Goal: Task Accomplishment & Management: Manage account settings

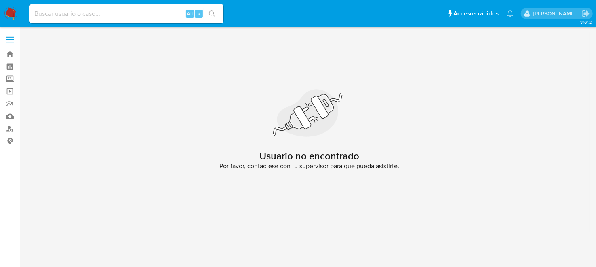
click at [46, 17] on input at bounding box center [126, 13] width 194 height 10
paste input "2315812980"
type input "2315812980"
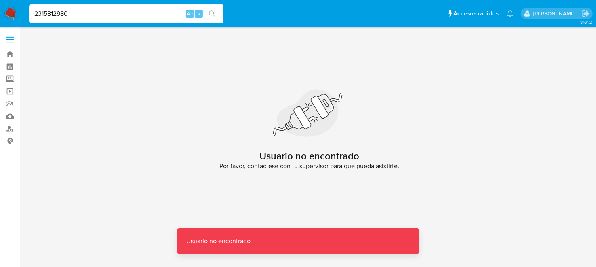
click at [3, 15] on nav "Pausado Ver notificaciones 2315812980 Alt s Accesos rápidos Presiona las siguie…" at bounding box center [298, 13] width 596 height 27
click at [10, 13] on img at bounding box center [11, 14] width 14 height 14
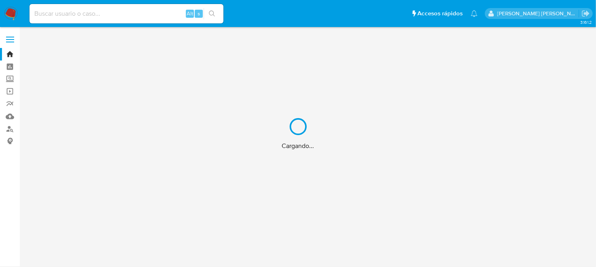
click at [87, 14] on div "Cargando..." at bounding box center [298, 133] width 596 height 267
click at [89, 15] on div "Cargando..." at bounding box center [298, 133] width 596 height 267
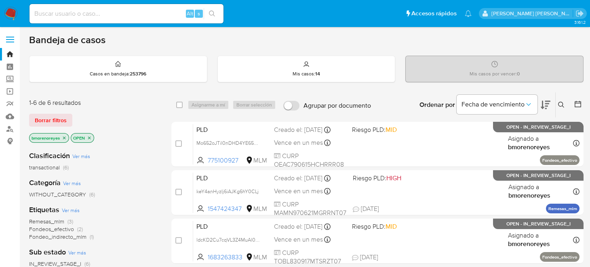
click at [112, 14] on input at bounding box center [126, 13] width 194 height 10
paste input "2315812980"
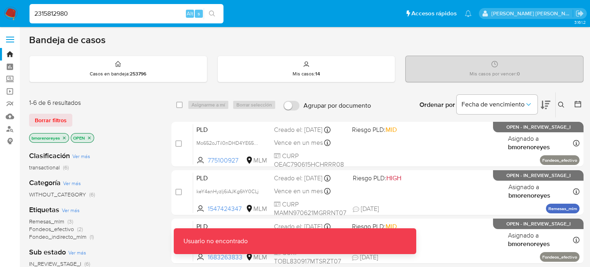
click at [133, 23] on div "2315812980 Alt s" at bounding box center [126, 13] width 194 height 23
click at [102, 17] on input "2315812980" at bounding box center [126, 13] width 194 height 10
type input "2315812980"
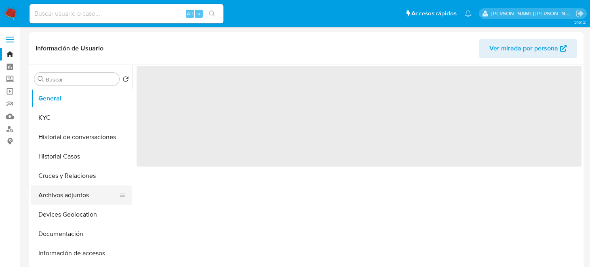
select select "10"
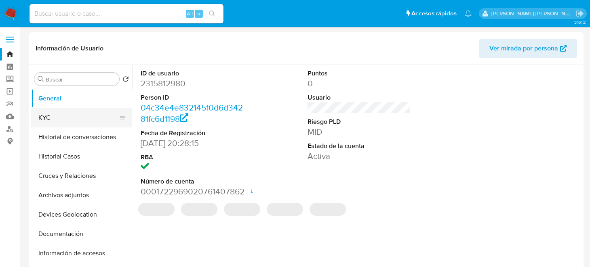
click at [59, 112] on button "KYC" at bounding box center [78, 117] width 94 height 19
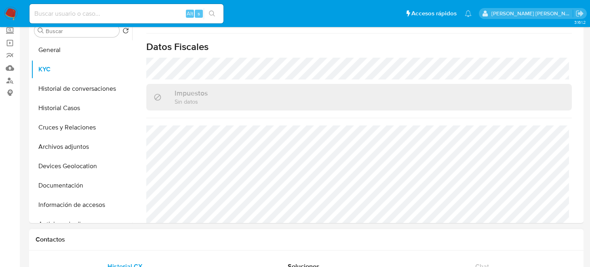
scroll to position [40, 0]
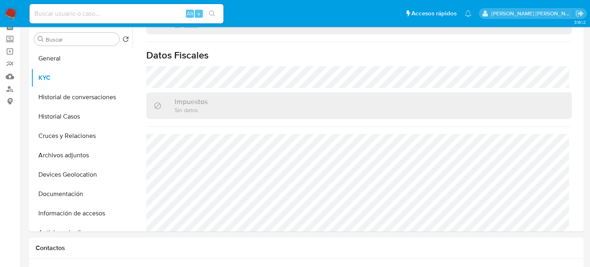
click at [118, 15] on input at bounding box center [126, 13] width 194 height 10
paste input "527010586"
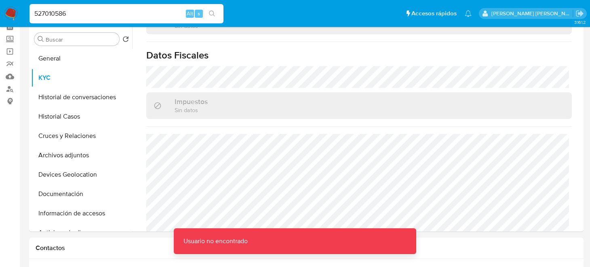
click at [115, 9] on input "527010586" at bounding box center [126, 13] width 194 height 10
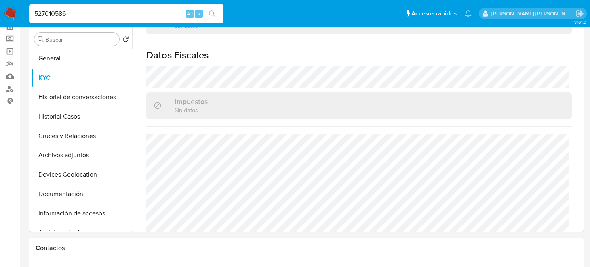
type input "527010586"
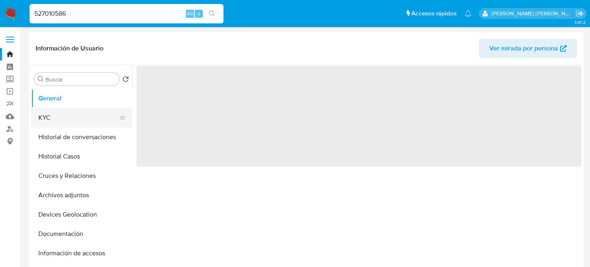
click at [61, 119] on button "KYC" at bounding box center [78, 117] width 94 height 19
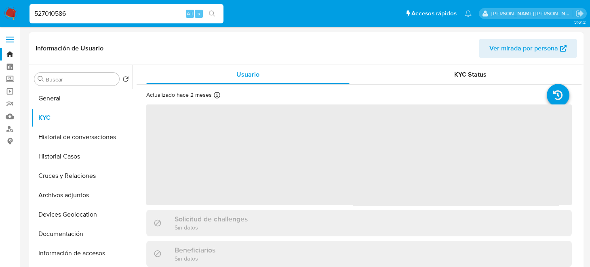
select select "10"
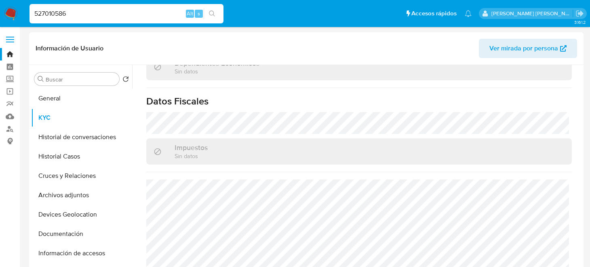
scroll to position [510, 0]
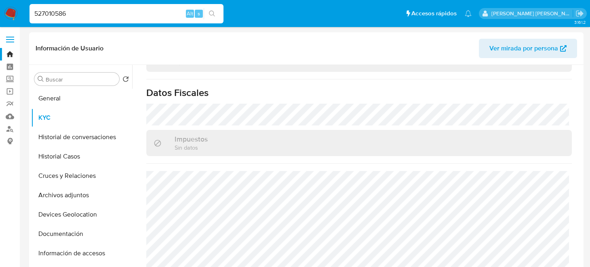
drag, startPoint x: 10, startPoint y: 27, endPoint x: 0, endPoint y: 52, distance: 27.5
paste input "2553242710"
type input "2553242710"
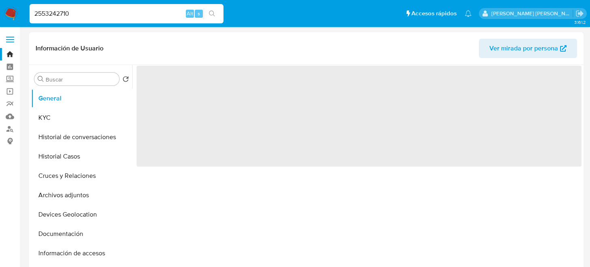
select select "10"
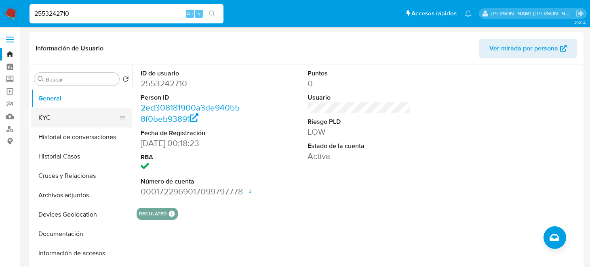
click at [52, 113] on button "KYC" at bounding box center [78, 117] width 94 height 19
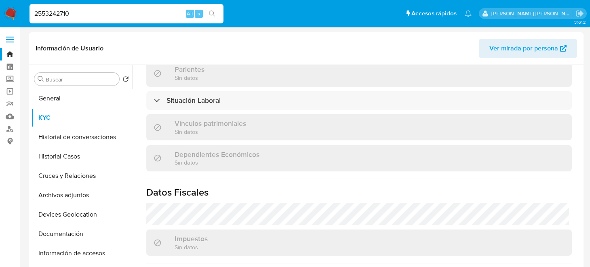
scroll to position [485, 0]
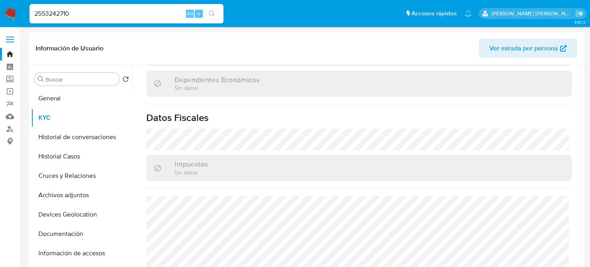
click at [6, 11] on img at bounding box center [11, 14] width 14 height 14
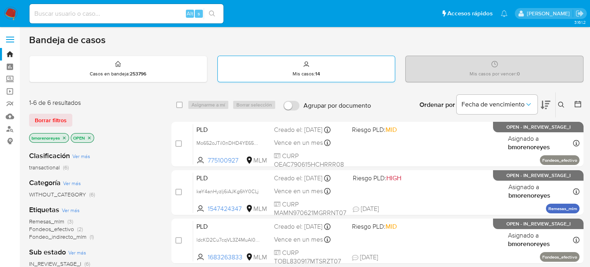
click at [295, 72] on p "Mis casos : 14" at bounding box center [305, 74] width 27 height 6
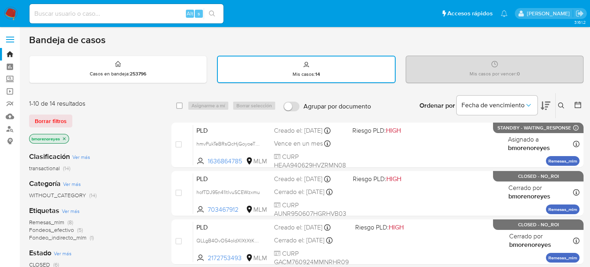
click at [561, 104] on icon at bounding box center [561, 106] width 6 height 6
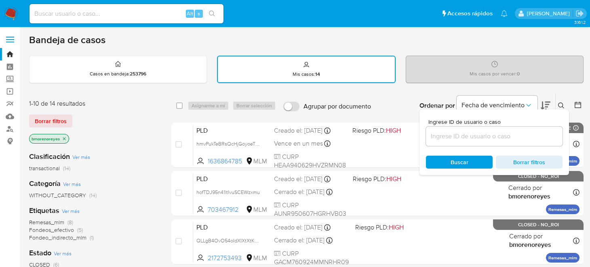
click at [430, 130] on div at bounding box center [494, 136] width 136 height 19
click at [441, 140] on input at bounding box center [494, 136] width 136 height 10
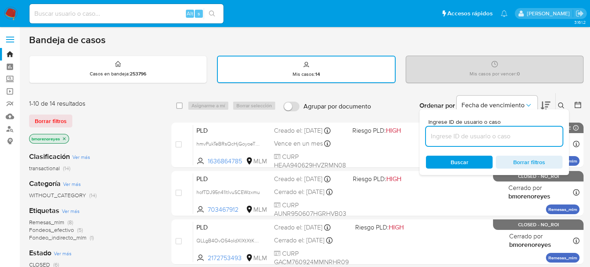
paste input "293815074"
type input "293815074"
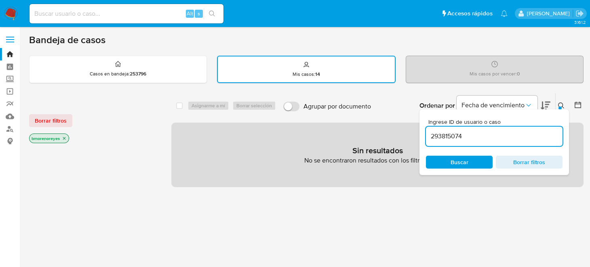
click at [458, 157] on span "Buscar" at bounding box center [459, 162] width 18 height 13
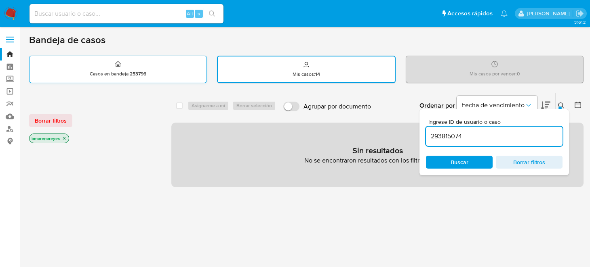
click at [142, 67] on div "Casos en bandeja : 253796" at bounding box center [117, 69] width 177 height 26
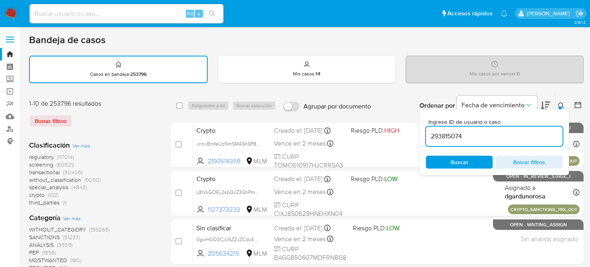
click at [479, 163] on span "Buscar" at bounding box center [458, 162] width 55 height 11
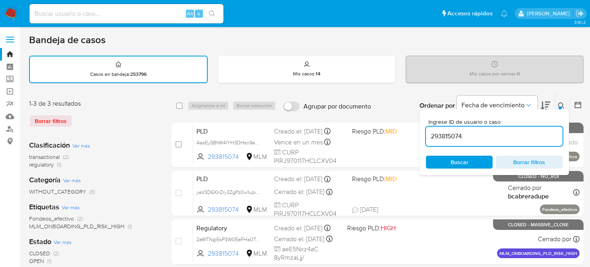
click at [561, 103] on icon at bounding box center [561, 106] width 6 height 6
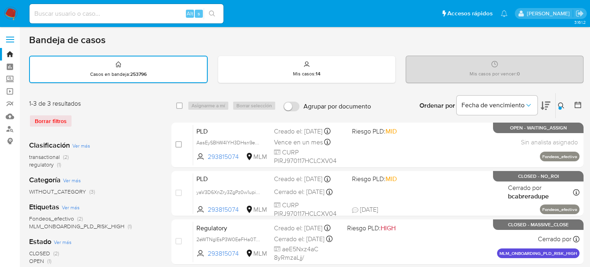
click at [141, 136] on div "Clasificación Ver más transactional (2) regulatory (1) Categoría Ver más WITHOU…" at bounding box center [93, 271] width 129 height 275
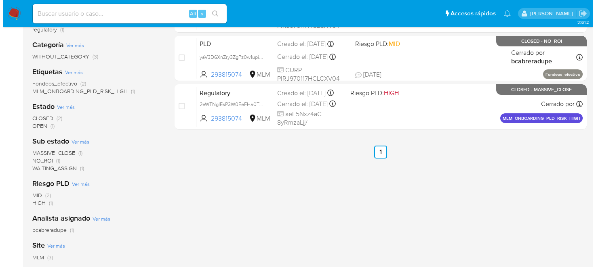
scroll to position [52, 0]
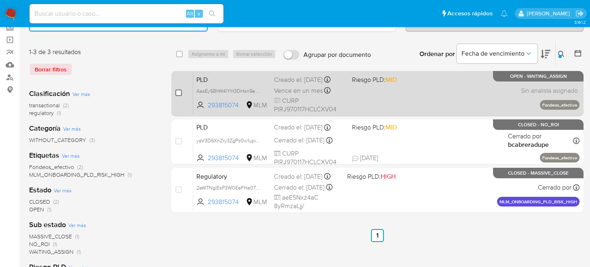
click at [177, 91] on input "checkbox" at bounding box center [178, 93] width 6 height 6
checkbox input "true"
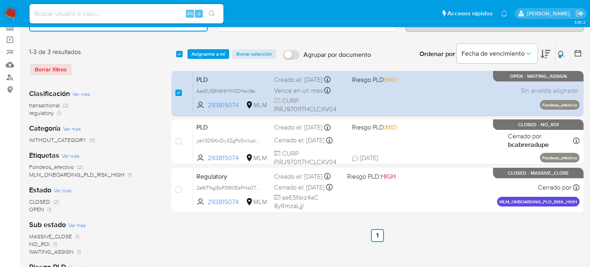
click at [199, 59] on div "select-all-cases-checkbox Asignarme a mí Borrar selección Agrupar por documento…" at bounding box center [377, 54] width 412 height 25
click at [203, 52] on span "Asignarme a mí" at bounding box center [208, 54] width 34 height 8
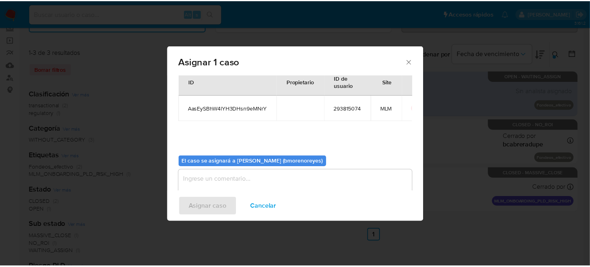
scroll to position [41, 0]
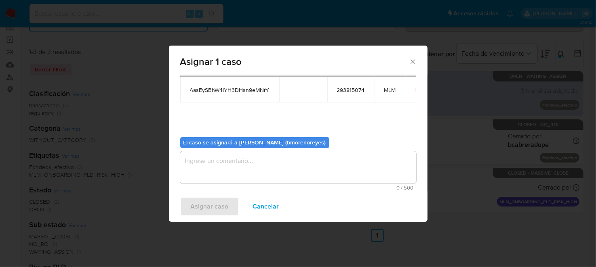
click at [215, 161] on textarea "assign-modal" at bounding box center [298, 167] width 236 height 32
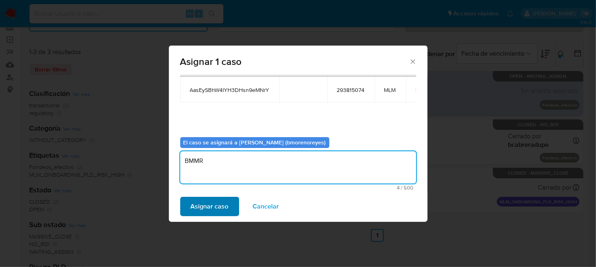
type textarea "BMMR"
click at [217, 205] on span "Asignar caso" at bounding box center [210, 207] width 38 height 18
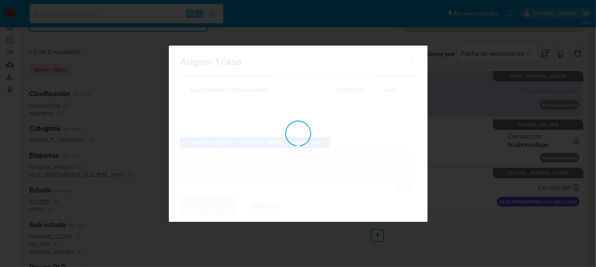
checkbox input "false"
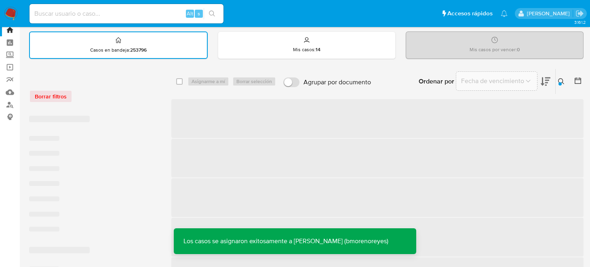
scroll to position [0, 0]
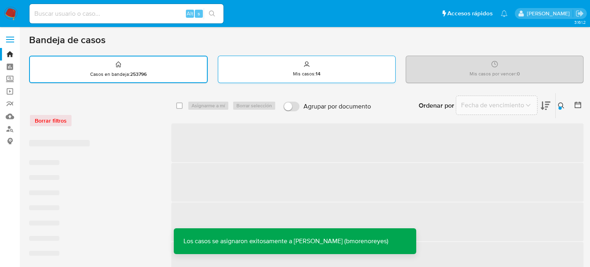
click at [298, 71] on p "Mis casos : 14" at bounding box center [306, 74] width 27 height 6
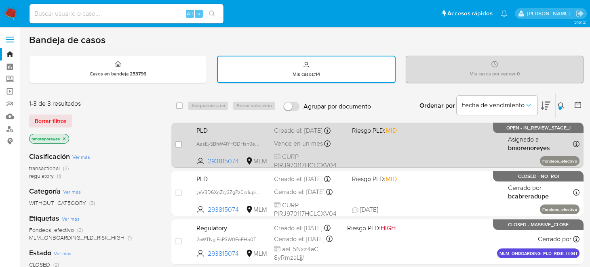
click at [404, 143] on span at bounding box center [387, 144] width 71 height 2
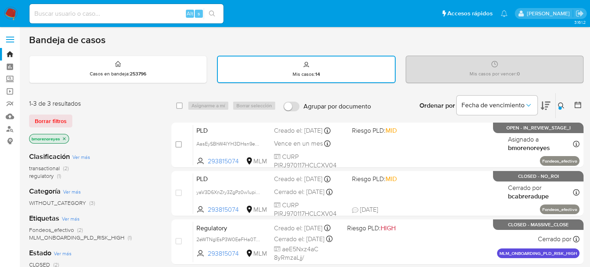
click at [15, 17] on img at bounding box center [11, 14] width 14 height 14
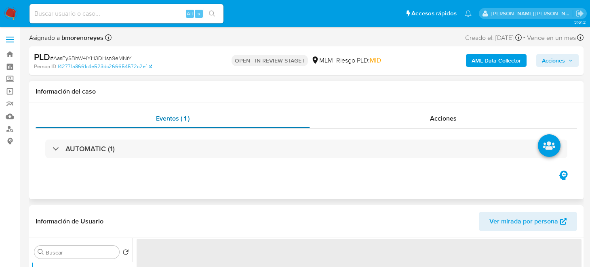
click at [184, 122] on span "Eventos ( 1 )" at bounding box center [173, 118] width 34 height 9
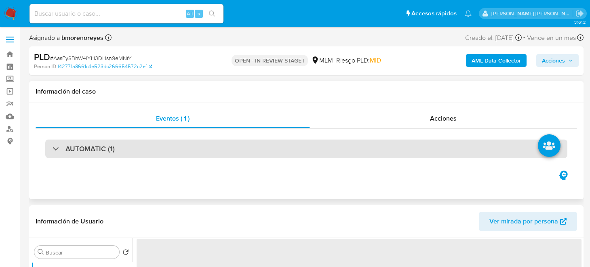
click at [151, 147] on div "AUTOMATIC (1)" at bounding box center [306, 149] width 522 height 19
select select "10"
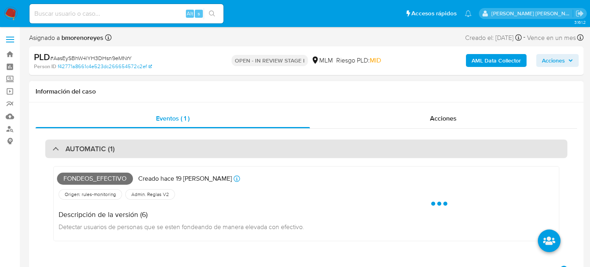
click at [191, 152] on div "AUTOMATIC (1)" at bounding box center [306, 149] width 522 height 19
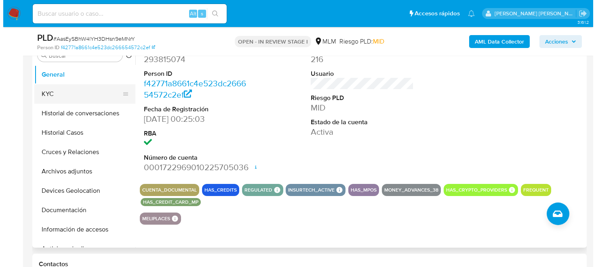
scroll to position [121, 0]
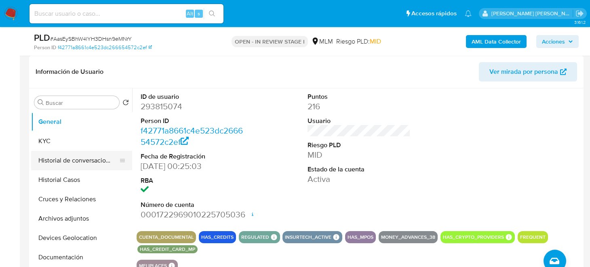
click at [68, 162] on button "Historial de conversaciones" at bounding box center [78, 160] width 94 height 19
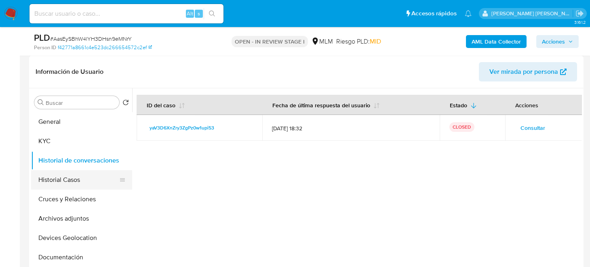
click at [80, 183] on button "Historial Casos" at bounding box center [78, 179] width 94 height 19
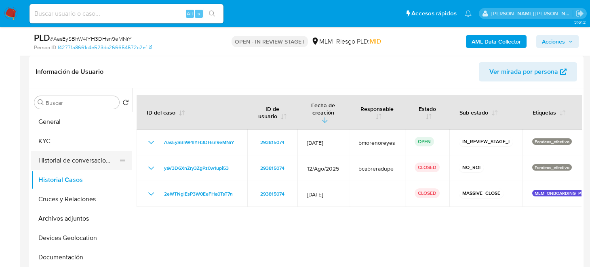
click at [91, 166] on button "Historial de conversaciones" at bounding box center [78, 160] width 94 height 19
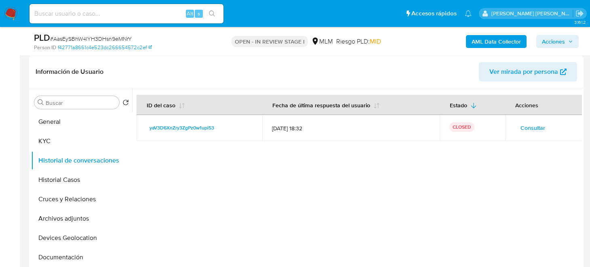
click at [521, 126] on span "Consultar" at bounding box center [532, 127] width 25 height 11
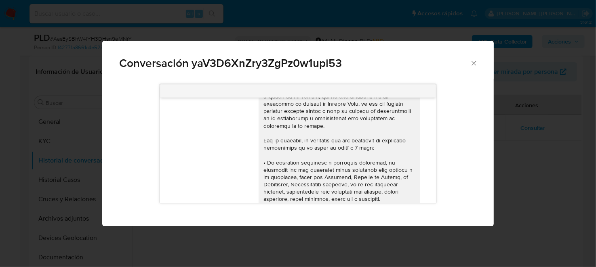
scroll to position [80, 0]
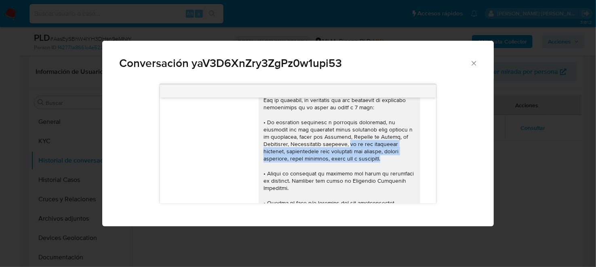
drag, startPoint x: 347, startPoint y: 143, endPoint x: 380, endPoint y: 162, distance: 37.8
click at [380, 162] on div "Comunicación" at bounding box center [339, 162] width 152 height 265
copy div "si es una actividad informal, proporcionar giro económico del negocio, nombre c…"
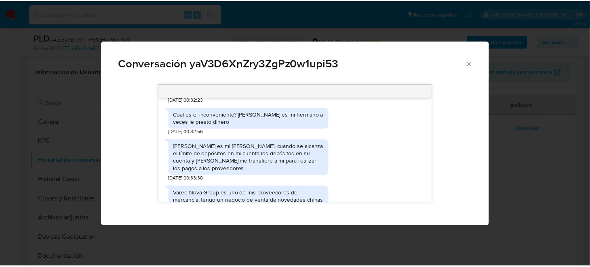
scroll to position [323, 0]
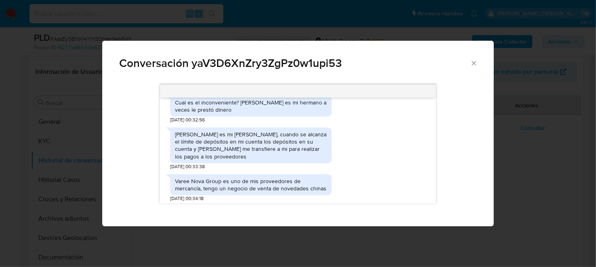
click at [477, 61] on icon "Cerrar" at bounding box center [474, 63] width 8 height 8
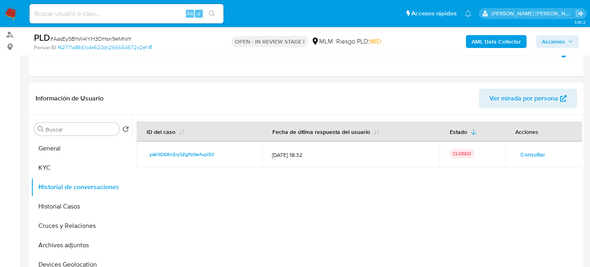
scroll to position [80, 0]
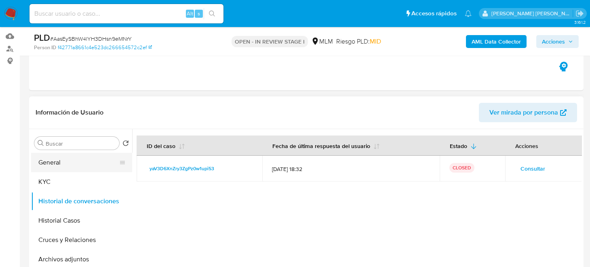
click at [56, 166] on button "General" at bounding box center [78, 162] width 94 height 19
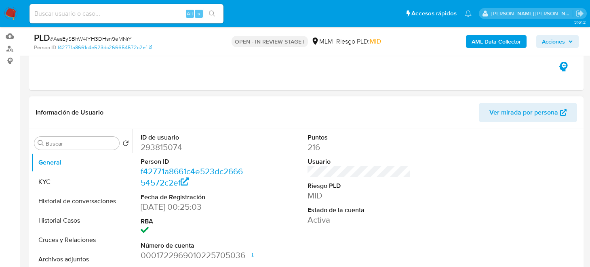
click at [174, 148] on dd "293815074" at bounding box center [192, 147] width 103 height 11
copy dd "293815074"
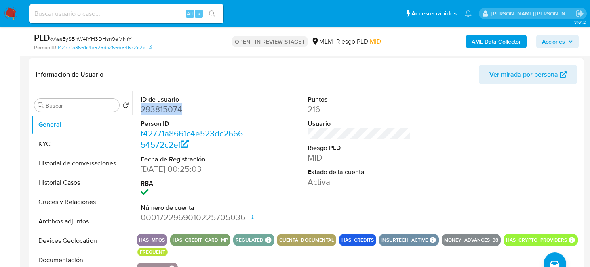
scroll to position [162, 0]
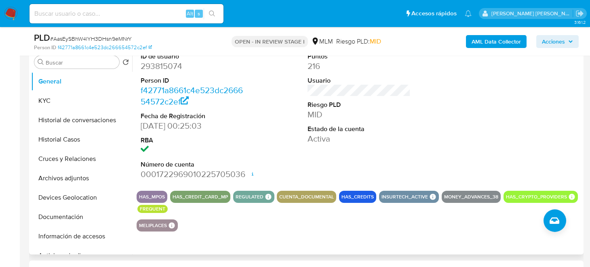
click at [384, 122] on dl "Puntos 216 Usuario Riesgo PLD MID Estado de la cuenta Activa" at bounding box center [358, 98] width 103 height 93
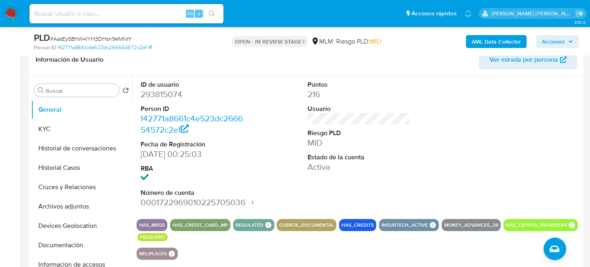
scroll to position [121, 0]
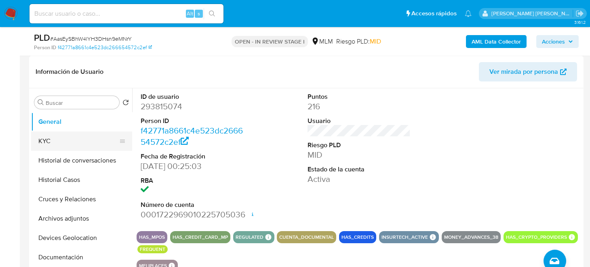
click at [83, 139] on button "KYC" at bounding box center [78, 141] width 94 height 19
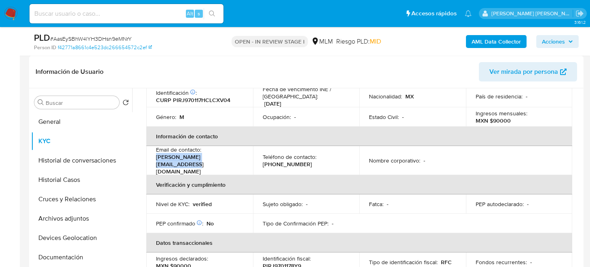
drag, startPoint x: 231, startPoint y: 159, endPoint x: 151, endPoint y: 160, distance: 79.6
click at [151, 160] on td "Email de contacto : javier.picasso319@gmail.com" at bounding box center [199, 160] width 107 height 29
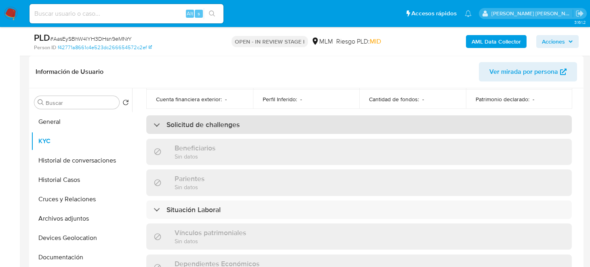
scroll to position [282, 0]
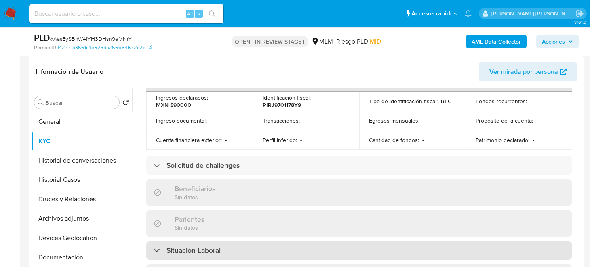
click at [223, 241] on div "Situación Laboral" at bounding box center [358, 250] width 425 height 19
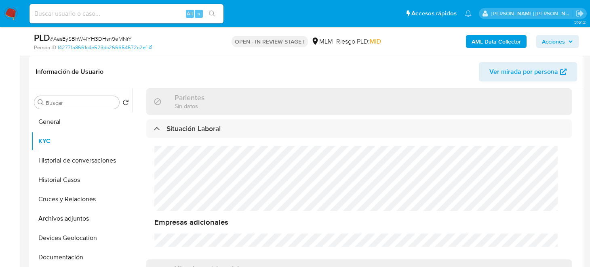
scroll to position [403, 0]
click at [76, 156] on button "Historial de conversaciones" at bounding box center [78, 160] width 94 height 19
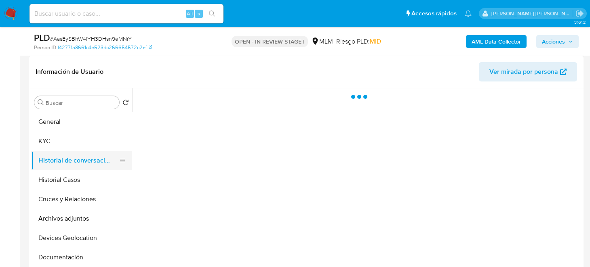
scroll to position [0, 0]
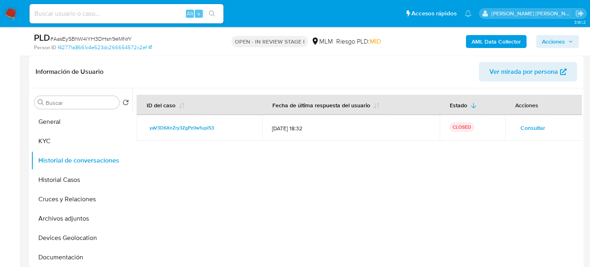
click at [200, 157] on div at bounding box center [356, 191] width 449 height 207
click at [318, 171] on div at bounding box center [356, 191] width 449 height 207
click at [78, 185] on button "Historial Casos" at bounding box center [78, 179] width 94 height 19
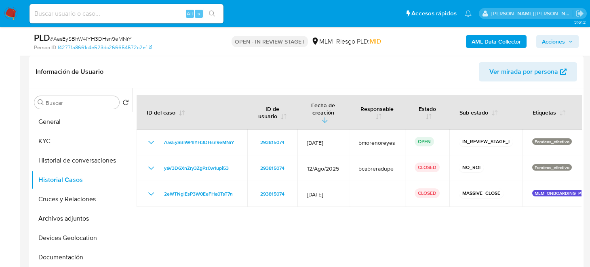
click at [288, 221] on div at bounding box center [356, 191] width 449 height 207
click at [8, 17] on img at bounding box center [11, 14] width 14 height 14
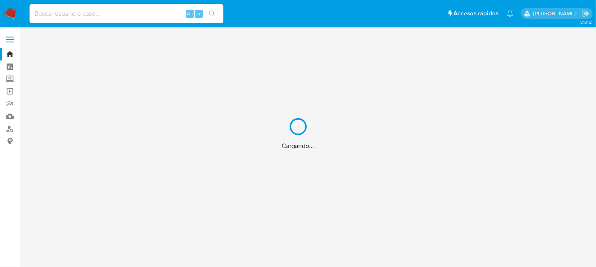
click at [5, 122] on div "Cargando..." at bounding box center [298, 133] width 596 height 267
click at [14, 115] on div "Cargando..." at bounding box center [298, 133] width 596 height 267
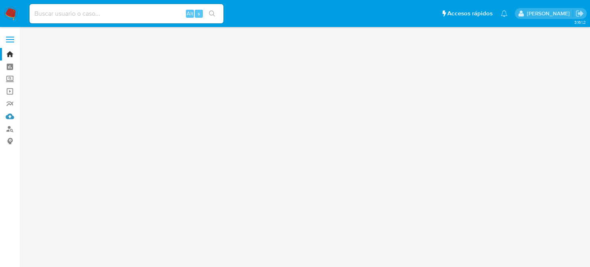
click at [6, 118] on link "Mulan" at bounding box center [48, 116] width 96 height 13
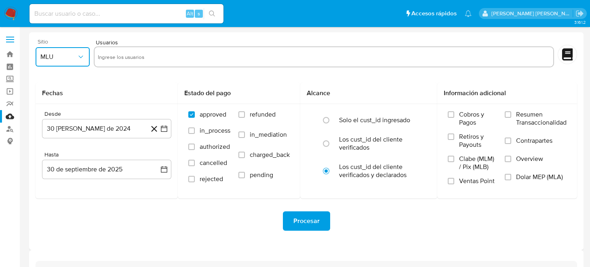
click at [81, 61] on button "MLU" at bounding box center [63, 56] width 54 height 19
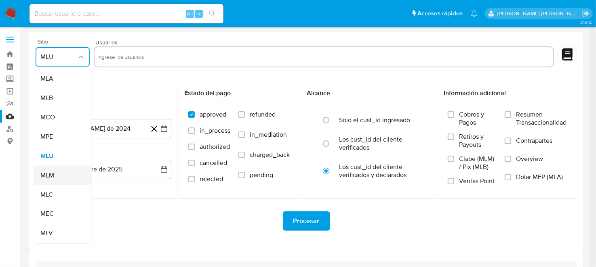
click at [63, 180] on div "MLM" at bounding box center [60, 175] width 40 height 19
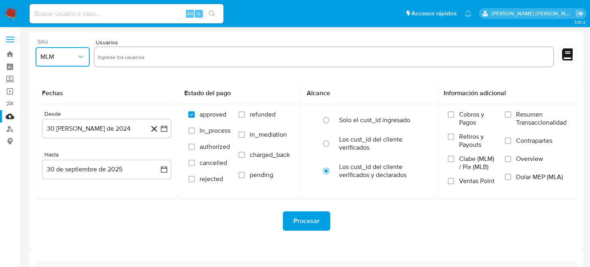
click at [127, 59] on input "text" at bounding box center [324, 56] width 452 height 13
type input "625854865"
click at [164, 130] on icon "button" at bounding box center [164, 129] width 8 height 8
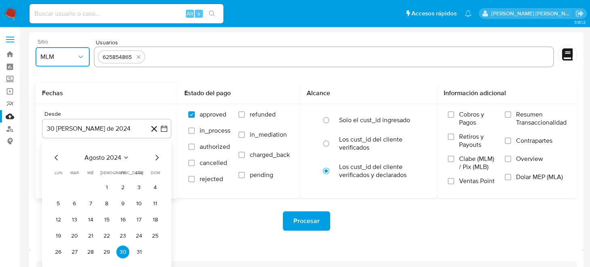
click at [60, 160] on icon "Mes anterior" at bounding box center [57, 158] width 10 height 10
click at [156, 157] on icon "Mes siguiente" at bounding box center [157, 158] width 10 height 10
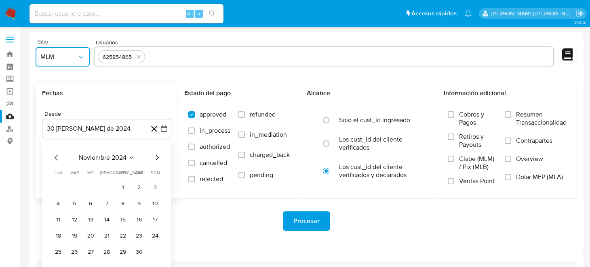
click at [156, 157] on icon "Mes siguiente" at bounding box center [157, 158] width 10 height 10
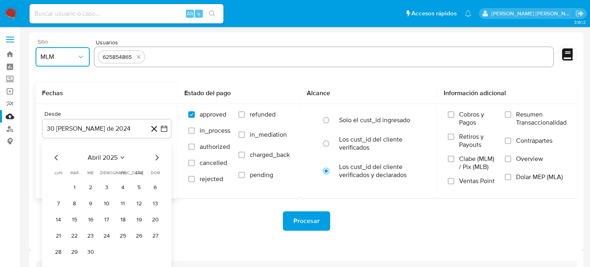
click at [156, 157] on icon "Mes siguiente" at bounding box center [157, 158] width 10 height 10
click at [111, 185] on button "1" at bounding box center [106, 187] width 13 height 13
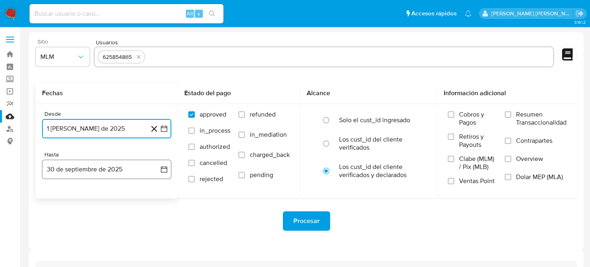
click at [164, 169] on icon "button" at bounding box center [164, 170] width 8 height 8
click at [60, 196] on icon "Mes anterior" at bounding box center [57, 199] width 10 height 10
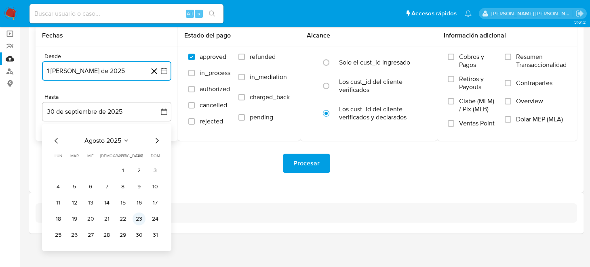
scroll to position [58, 0]
click at [152, 237] on button "31" at bounding box center [155, 235] width 13 height 13
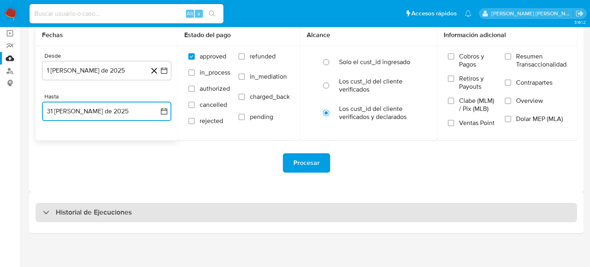
click at [180, 207] on div "Historial de Ejecuciones" at bounding box center [306, 212] width 541 height 19
select select "10"
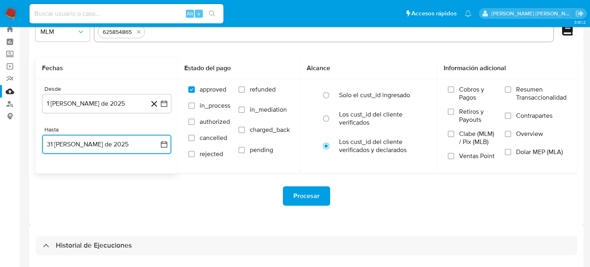
scroll to position [0, 0]
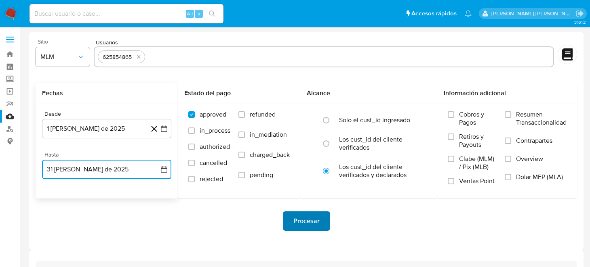
click at [302, 219] on span "Procesar" at bounding box center [306, 221] width 26 height 18
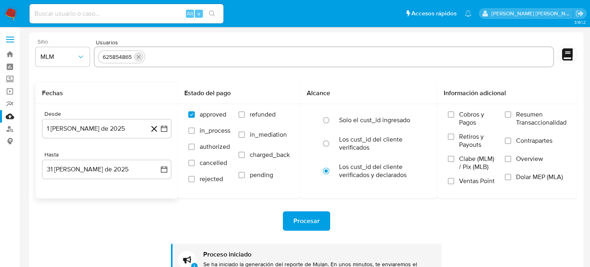
click at [140, 59] on icon "quitar 625854865" at bounding box center [138, 57] width 6 height 6
click at [141, 58] on input "text" at bounding box center [324, 56] width 452 height 13
paste input "672077772"
type input "672077772"
click at [302, 225] on span "Procesar" at bounding box center [306, 221] width 26 height 18
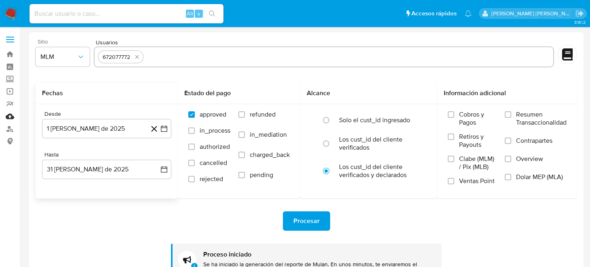
click at [6, 120] on link "Mulan" at bounding box center [48, 116] width 96 height 13
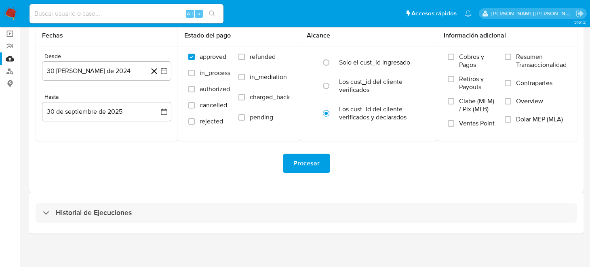
scroll to position [58, 0]
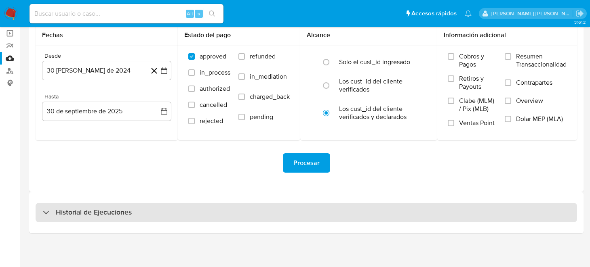
click at [178, 221] on div "Historial de Ejecuciones" at bounding box center [306, 212] width 541 height 19
select select "10"
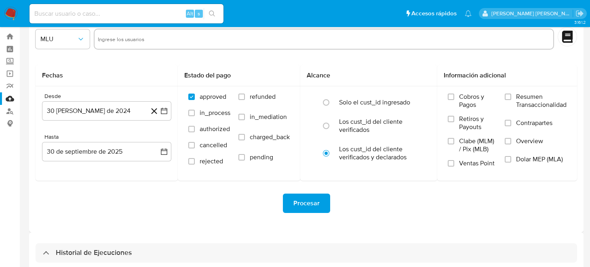
scroll to position [0, 0]
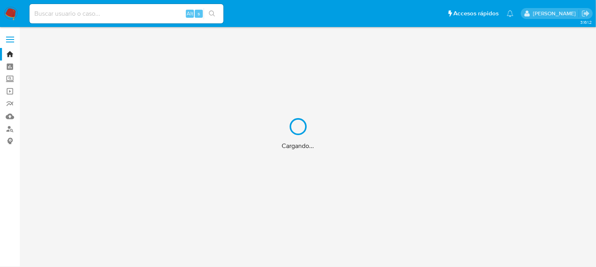
click at [68, 8] on div "Cargando..." at bounding box center [298, 133] width 596 height 267
click at [69, 14] on div "Cargando..." at bounding box center [298, 133] width 596 height 267
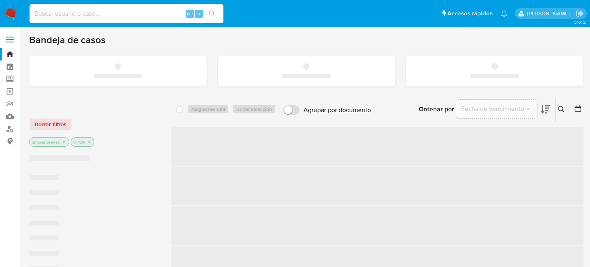
click at [71, 15] on input at bounding box center [126, 13] width 194 height 10
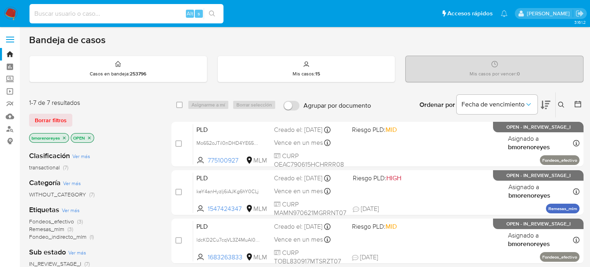
paste input "625854865"
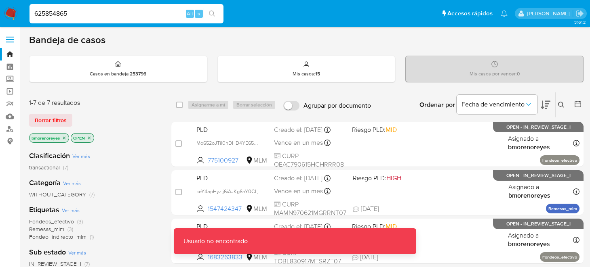
click at [93, 23] on div "625854865 Alt s" at bounding box center [126, 13] width 194 height 23
click at [95, 12] on input "625854865" at bounding box center [126, 13] width 194 height 10
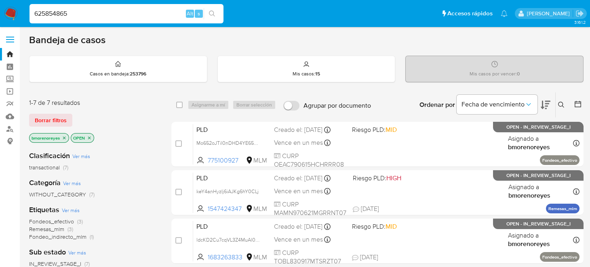
type input "625854865"
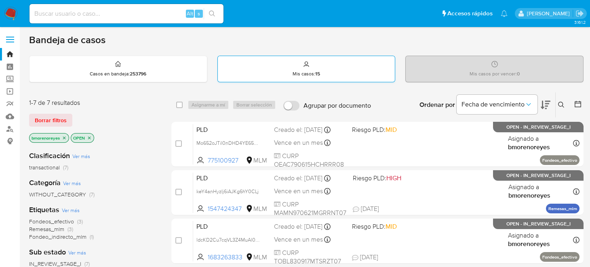
click at [361, 65] on div "Mis casos : 15" at bounding box center [306, 69] width 177 height 26
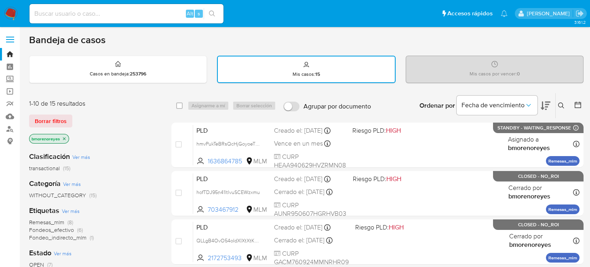
click at [560, 106] on icon at bounding box center [561, 106] width 6 height 6
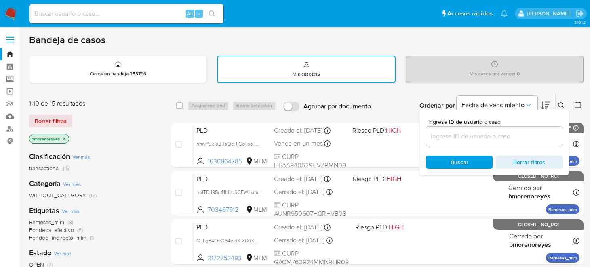
click at [469, 139] on input at bounding box center [494, 136] width 136 height 10
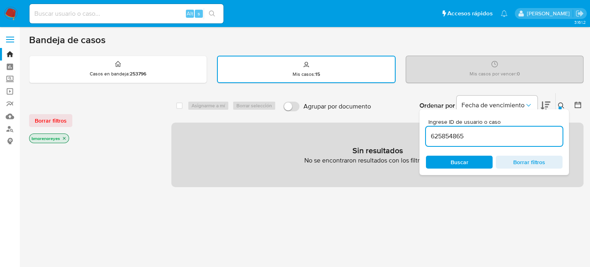
click at [470, 140] on input "625854865" at bounding box center [494, 136] width 136 height 10
type input "625854865"
click at [466, 158] on span "Buscar" at bounding box center [459, 162] width 18 height 13
click at [277, 69] on div "Mis casos : 15" at bounding box center [306, 70] width 177 height 26
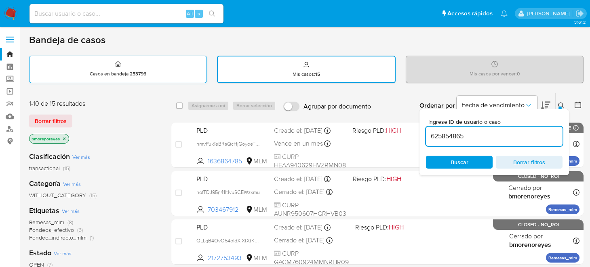
click at [121, 71] on p "Casos en bandeja : 253796" at bounding box center [118, 74] width 57 height 6
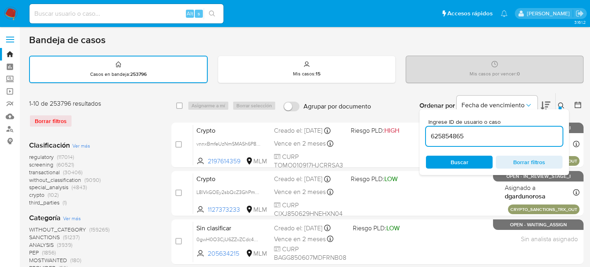
click at [471, 164] on span "Buscar" at bounding box center [458, 162] width 55 height 11
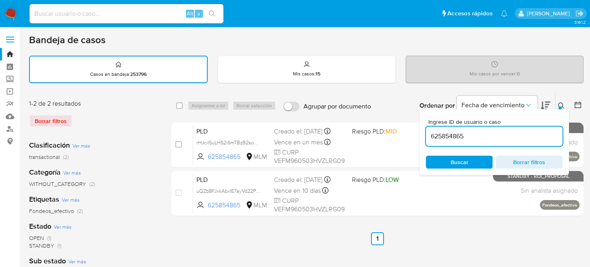
click at [452, 225] on div "select-all-cases-checkbox Asignarme a mí Borrar selección Agrupar por documento…" at bounding box center [377, 270] width 412 height 355
click at [561, 106] on icon at bounding box center [561, 106] width 6 height 6
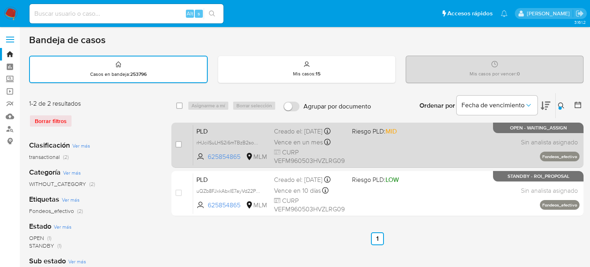
click at [175, 147] on div "case-item-checkbox" at bounding box center [178, 145] width 6 height 8
click at [178, 143] on input "checkbox" at bounding box center [178, 144] width 6 height 6
checkbox input "true"
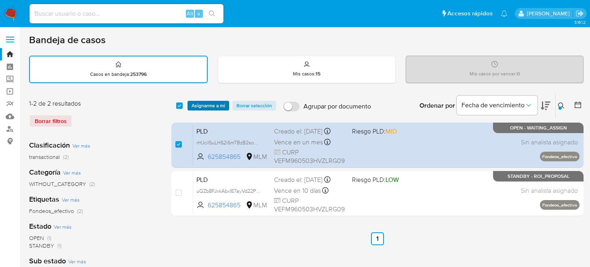
click at [213, 105] on span "Asignarme a mí" at bounding box center [208, 106] width 34 height 8
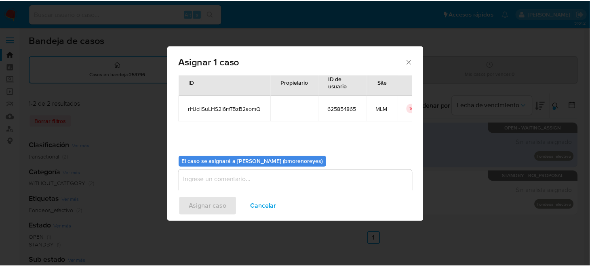
scroll to position [41, 0]
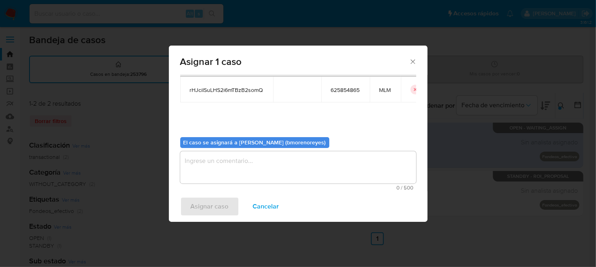
click at [224, 169] on textarea "assign-modal" at bounding box center [298, 167] width 236 height 32
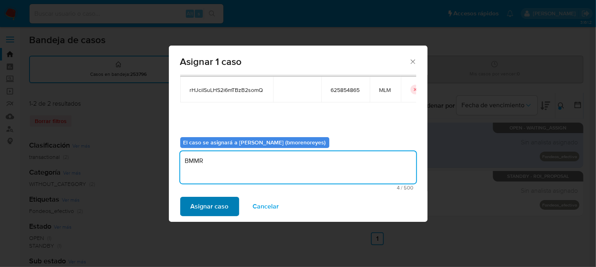
type textarea "BMMR"
click at [215, 204] on span "Asignar caso" at bounding box center [210, 207] width 38 height 18
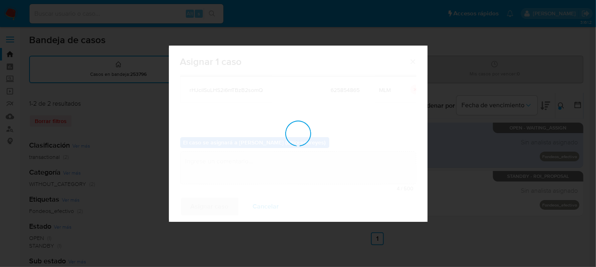
checkbox input "false"
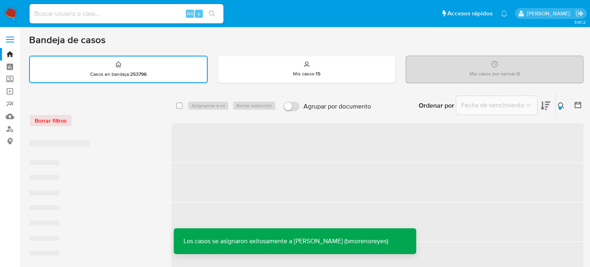
click at [16, 14] on img at bounding box center [11, 14] width 14 height 14
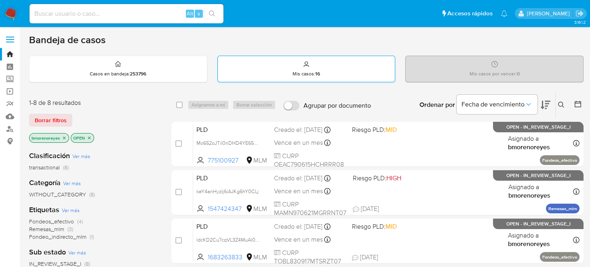
click at [298, 72] on p "Mis casos : 16" at bounding box center [305, 74] width 27 height 6
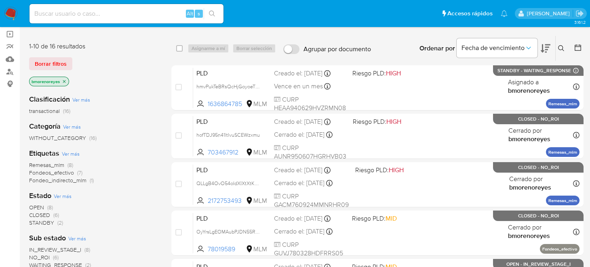
scroll to position [121, 0]
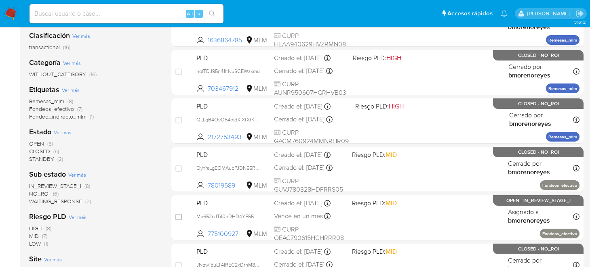
click at [62, 108] on span "Fondeos_efectivo" at bounding box center [51, 109] width 45 height 8
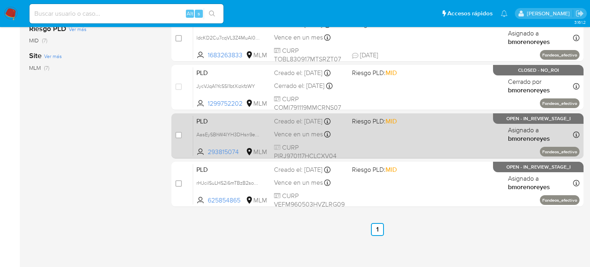
scroll to position [254, 0]
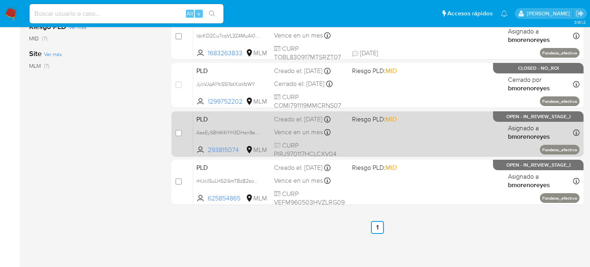
click at [373, 134] on div "PLD AasEySBhW4lYH3DHsn9eMNrY 293815074 MLM Riesgo PLD: MID Creado el: 12/09/202…" at bounding box center [386, 133] width 386 height 41
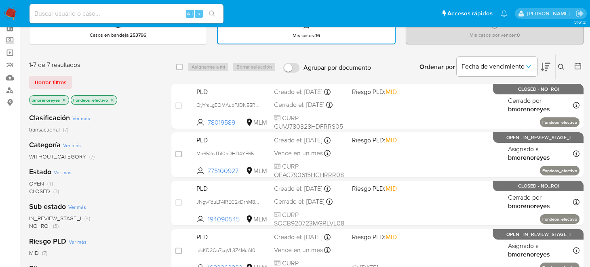
scroll to position [0, 0]
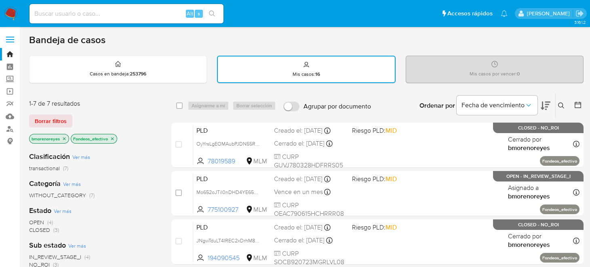
click at [8, 8] on img at bounding box center [11, 14] width 14 height 14
click at [14, 114] on link "Mulan" at bounding box center [48, 116] width 96 height 13
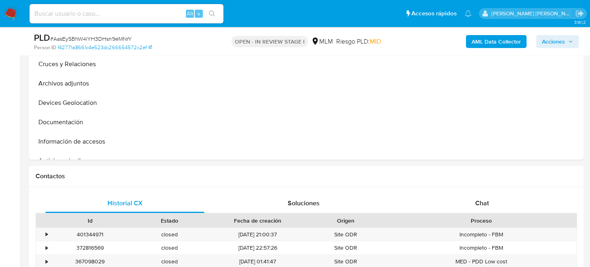
select select "10"
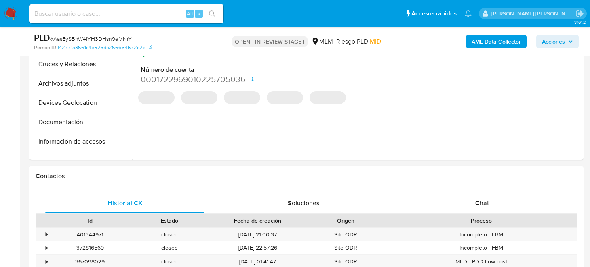
scroll to position [363, 0]
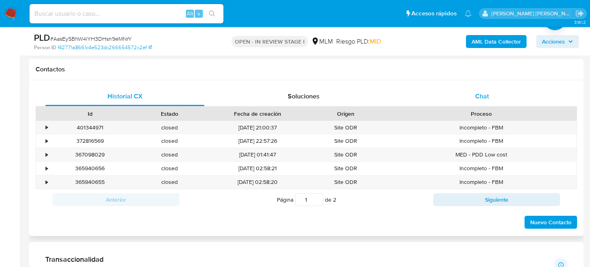
click at [482, 98] on span "Chat" at bounding box center [482, 96] width 14 height 9
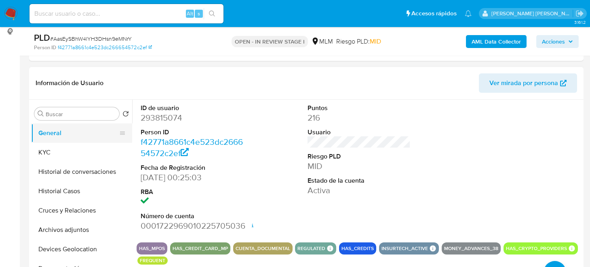
scroll to position [80, 0]
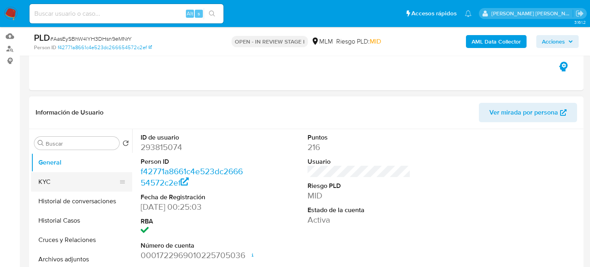
drag, startPoint x: 59, startPoint y: 184, endPoint x: 76, endPoint y: 182, distance: 17.4
click at [59, 184] on button "KYC" at bounding box center [78, 181] width 94 height 19
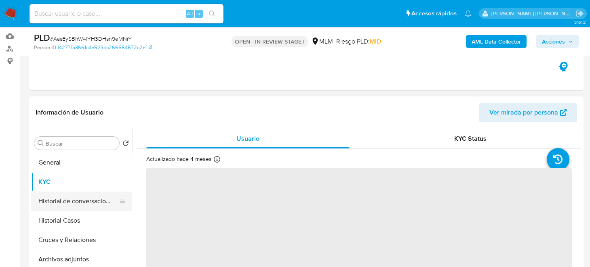
click at [61, 206] on button "Historial de conversaciones" at bounding box center [78, 201] width 94 height 19
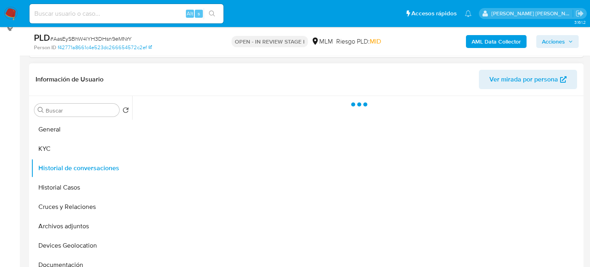
scroll to position [162, 0]
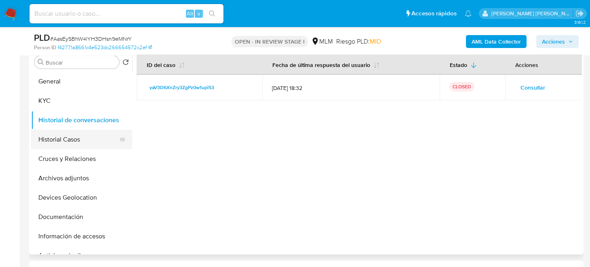
click at [64, 134] on button "Historial Casos" at bounding box center [78, 139] width 94 height 19
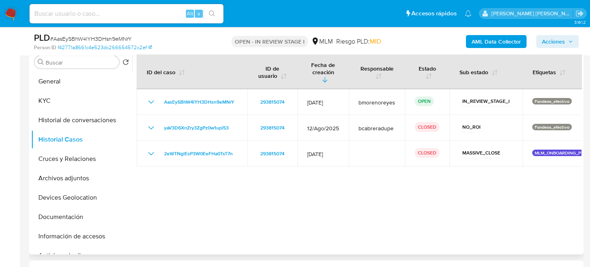
drag, startPoint x: 253, startPoint y: 184, endPoint x: 268, endPoint y: 184, distance: 14.5
click at [253, 184] on div at bounding box center [356, 151] width 449 height 207
click at [401, 183] on div at bounding box center [356, 151] width 449 height 207
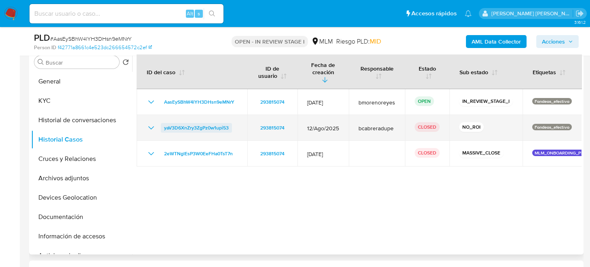
click at [204, 123] on span "yaV3D6XnZry3ZgPz0w1upi53" at bounding box center [196, 128] width 65 height 10
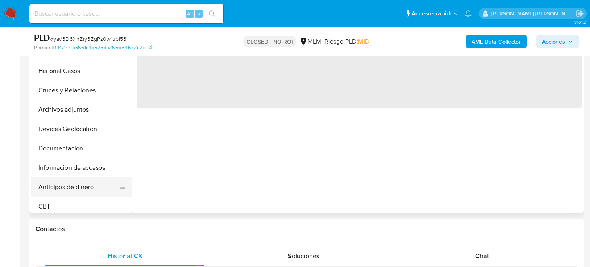
scroll to position [40, 0]
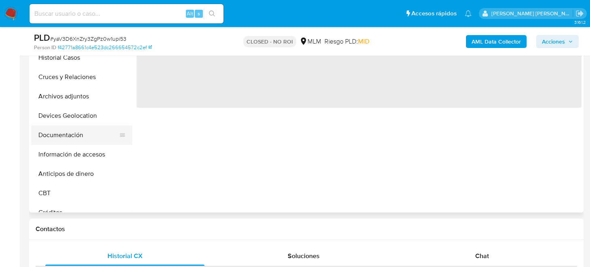
select select "10"
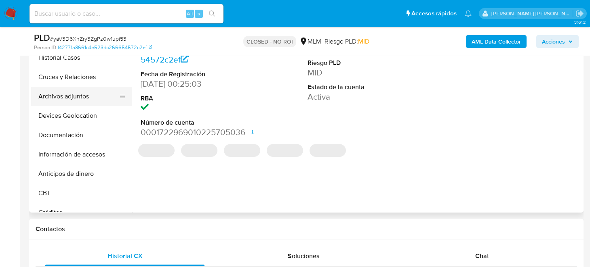
scroll to position [0, 0]
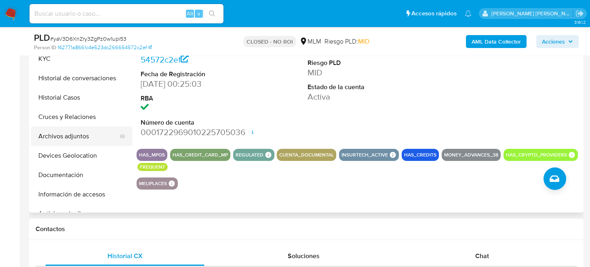
click at [72, 133] on button "Archivos adjuntos" at bounding box center [78, 136] width 94 height 19
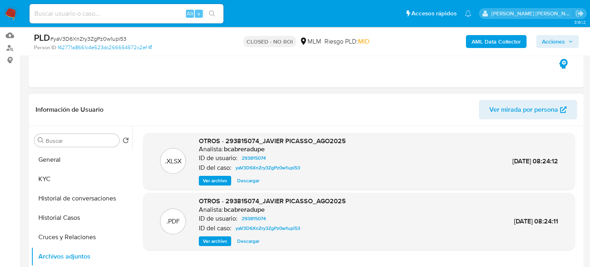
scroll to position [80, 0]
click at [246, 244] on span "Descargar" at bounding box center [248, 242] width 22 height 8
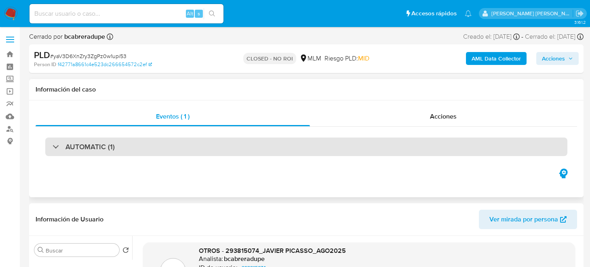
click at [69, 153] on div "AUTOMATIC (1)" at bounding box center [306, 147] width 522 height 19
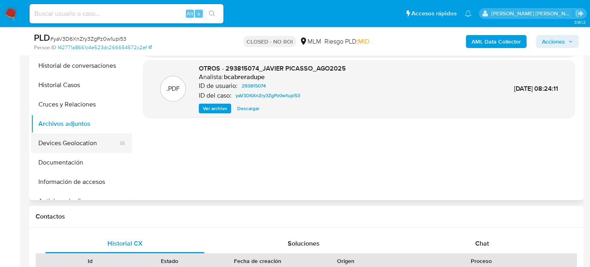
scroll to position [363, 0]
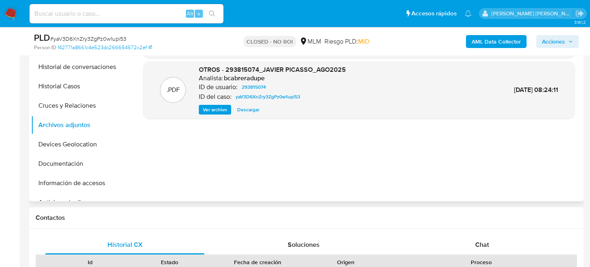
click at [245, 109] on span "Descargar" at bounding box center [248, 110] width 22 height 8
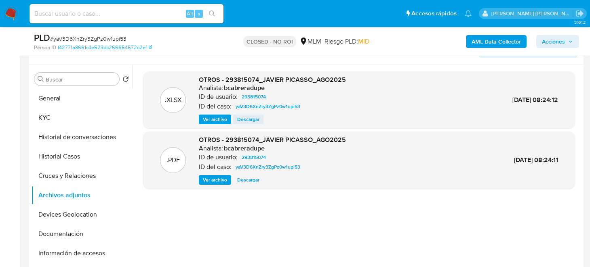
scroll to position [282, 0]
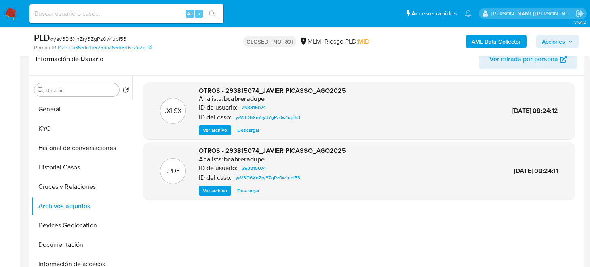
click at [243, 129] on span "Descargar" at bounding box center [248, 130] width 22 height 8
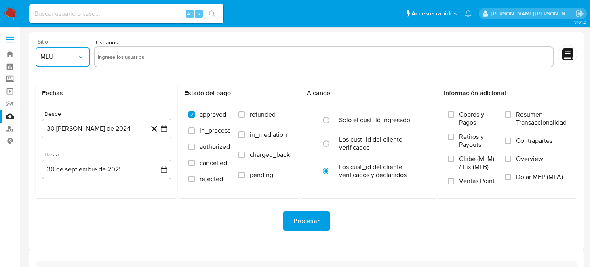
click at [80, 57] on icon "button" at bounding box center [81, 57] width 8 height 8
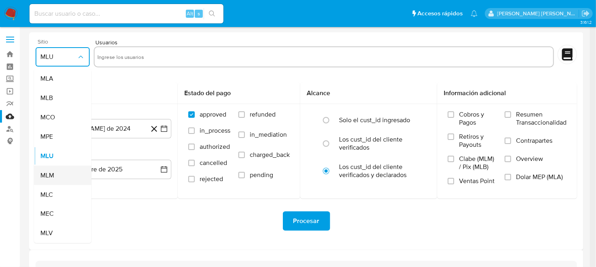
click at [50, 174] on span "MLM" at bounding box center [47, 176] width 14 height 8
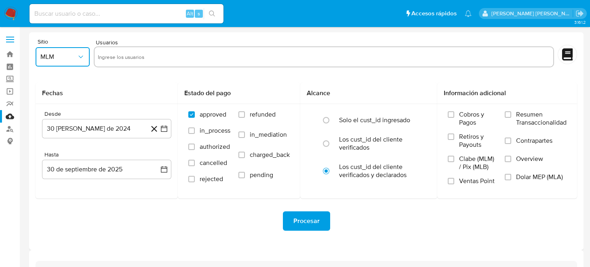
click at [133, 52] on input "text" at bounding box center [324, 56] width 452 height 13
type input "293815074"
click at [164, 126] on icon "button" at bounding box center [164, 129] width 6 height 6
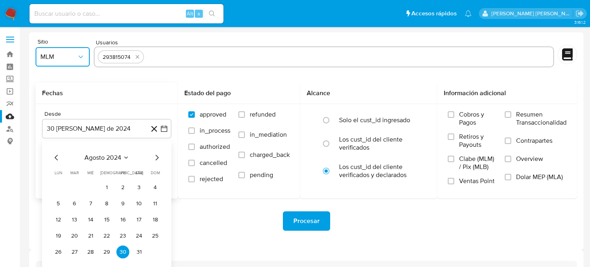
click at [156, 157] on icon "Mes siguiente" at bounding box center [157, 158] width 10 height 10
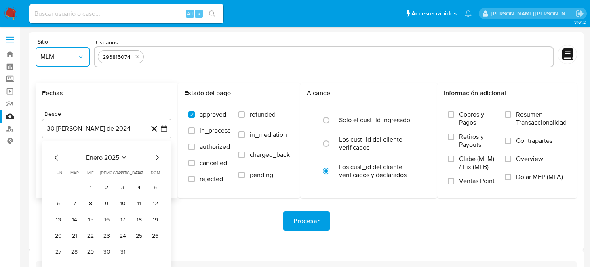
click at [156, 157] on icon "Mes siguiente" at bounding box center [157, 158] width 10 height 10
click at [109, 186] on button "1" at bounding box center [106, 187] width 13 height 13
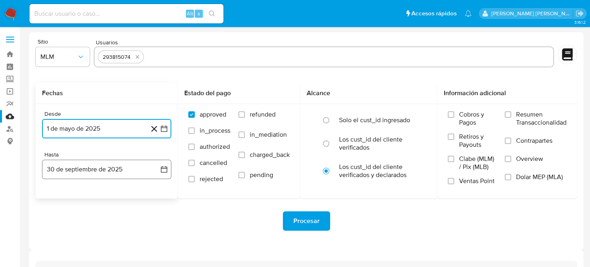
click at [160, 170] on icon "button" at bounding box center [164, 170] width 8 height 8
click at [60, 198] on icon "Mes anterior" at bounding box center [57, 199] width 10 height 10
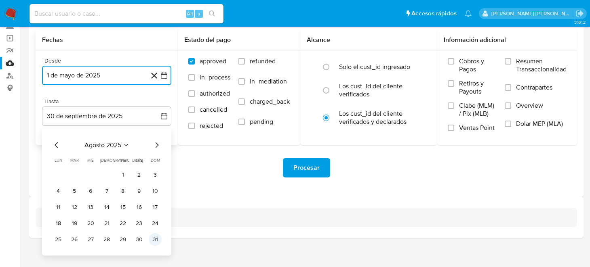
scroll to position [58, 0]
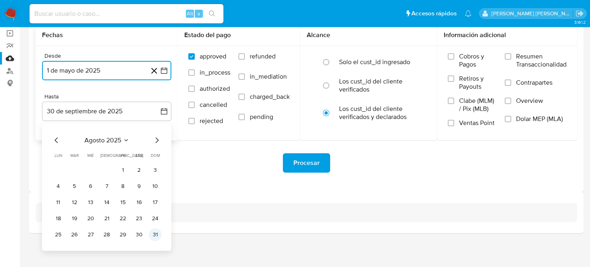
click at [157, 234] on button "31" at bounding box center [155, 235] width 13 height 13
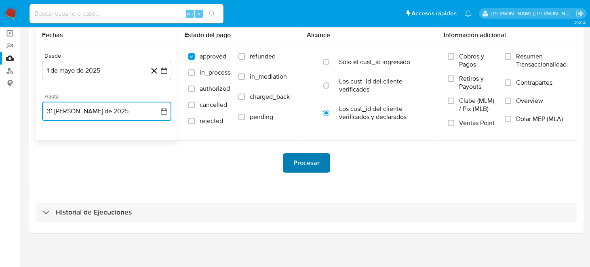
click at [293, 169] on span "Procesar" at bounding box center [306, 163] width 26 height 18
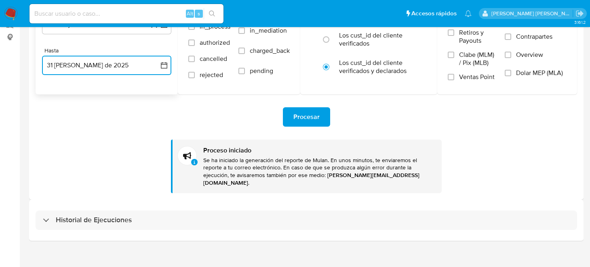
scroll to position [105, 0]
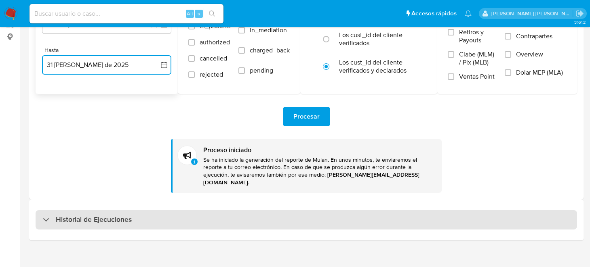
click at [132, 210] on div "Historial de Ejecuciones" at bounding box center [306, 219] width 541 height 19
select select "10"
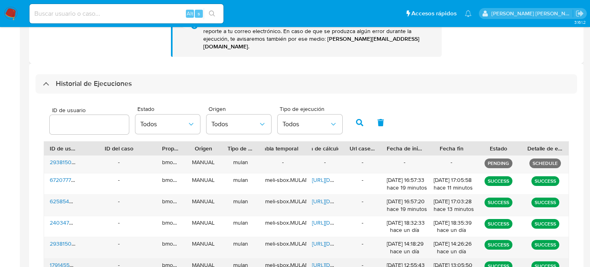
scroll to position [266, 0]
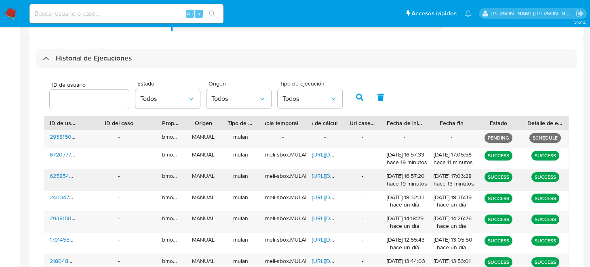
click at [59, 172] on span "625854865" at bounding box center [64, 176] width 29 height 8
click at [325, 172] on span "https://docs.google.com/spreadsheets/d/1HJiQtFY8Ho0X5J2WuufyYuPIOpKe2dTUOezPjeN…" at bounding box center [340, 176] width 56 height 8
click at [6, 15] on img at bounding box center [11, 14] width 14 height 14
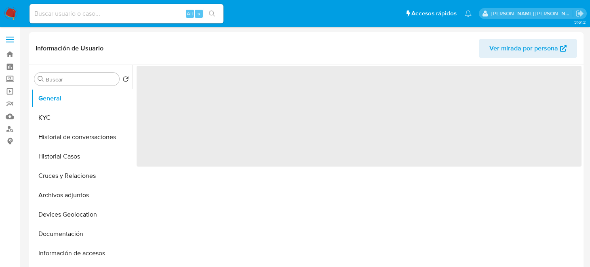
select select "10"
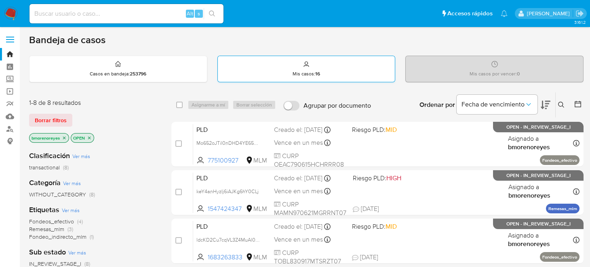
click at [338, 76] on div "Mis casos : 16" at bounding box center [306, 69] width 177 height 26
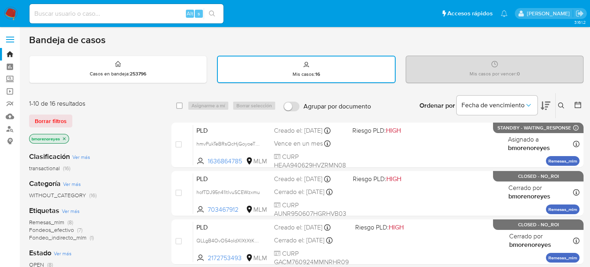
click at [560, 103] on icon at bounding box center [561, 106] width 6 height 6
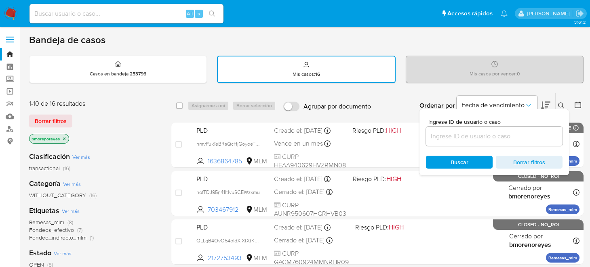
click at [473, 134] on input at bounding box center [494, 136] width 136 height 10
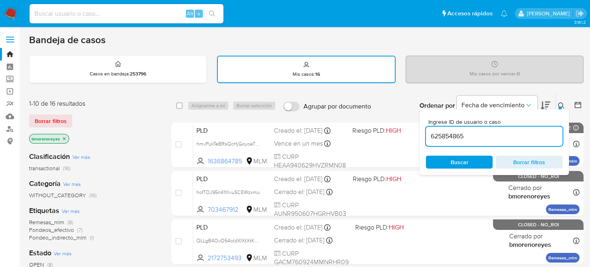
type input "625854865"
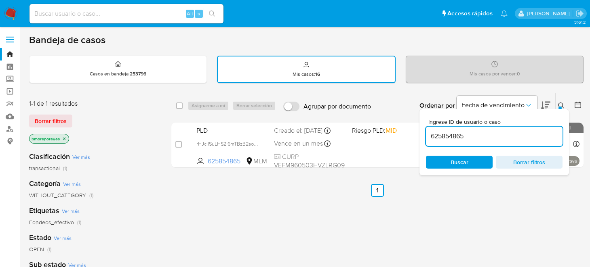
click at [562, 103] on icon at bounding box center [561, 106] width 6 height 6
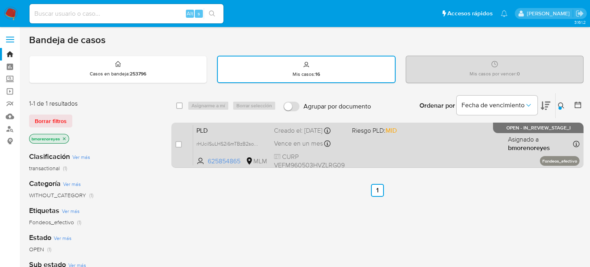
click at [381, 150] on div "PLD rHJciISuLHS2i6mTBzB2somQ 625854865 MLM Riesgo PLD: MID Creado el: [DATE] Cr…" at bounding box center [386, 145] width 386 height 41
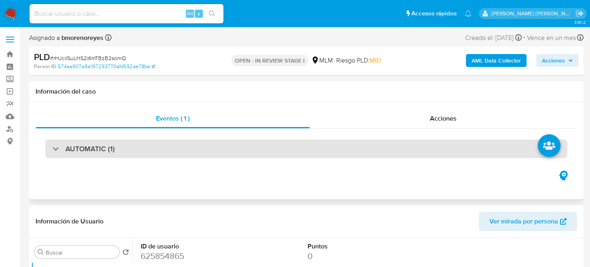
click at [87, 149] on h3 "AUTOMATIC (1)" at bounding box center [89, 149] width 49 height 9
select select "10"
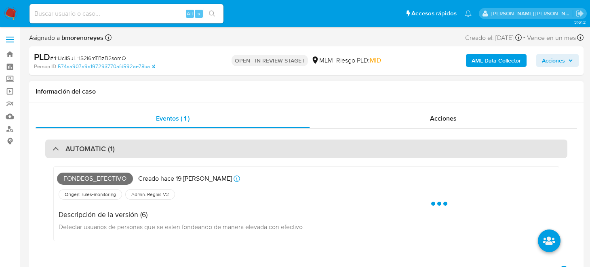
click at [107, 147] on h3 "AUTOMATIC (1)" at bounding box center [89, 149] width 49 height 9
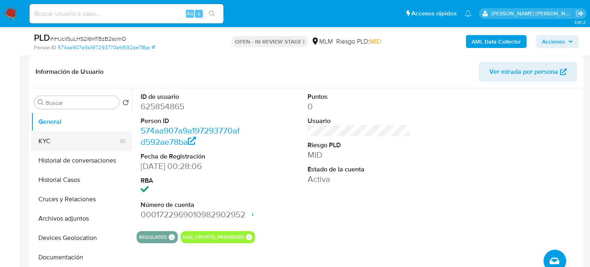
click at [42, 140] on button "KYC" at bounding box center [78, 141] width 94 height 19
